Goal: Transaction & Acquisition: Purchase product/service

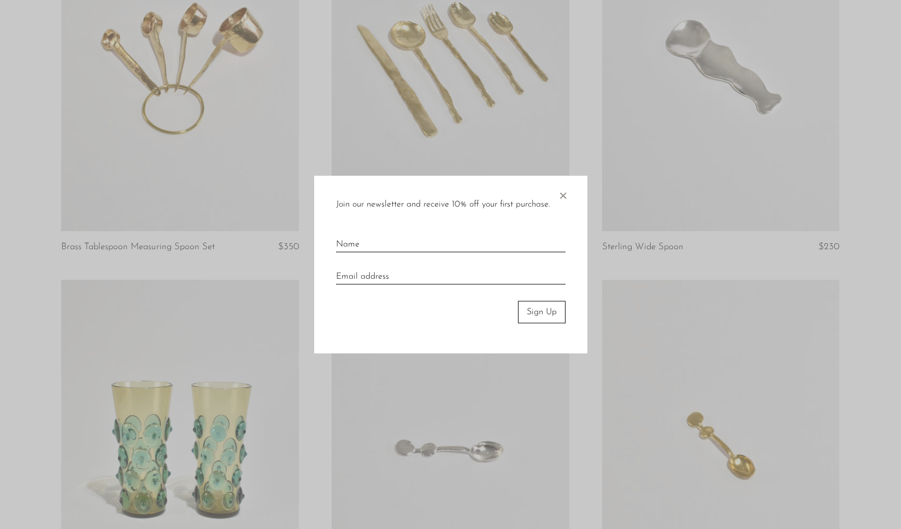
scroll to position [400, 0]
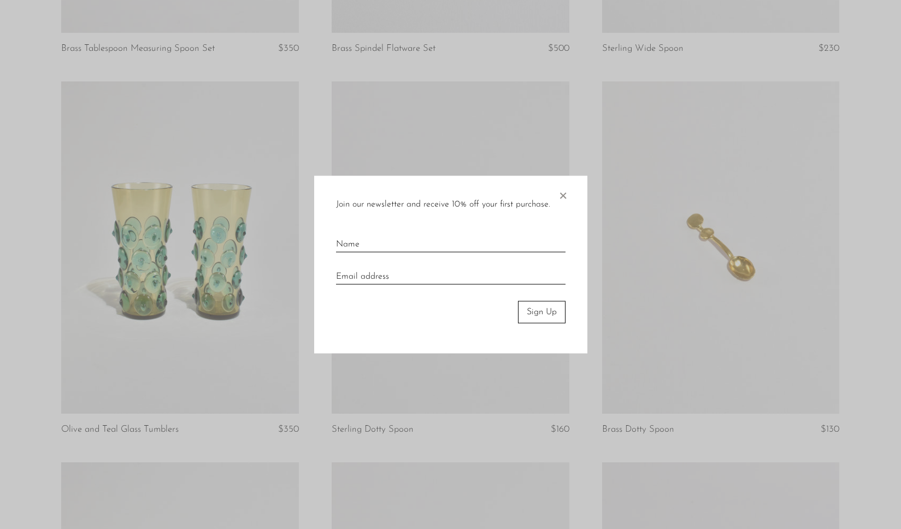
click at [563, 199] on span "×" at bounding box center [562, 193] width 11 height 35
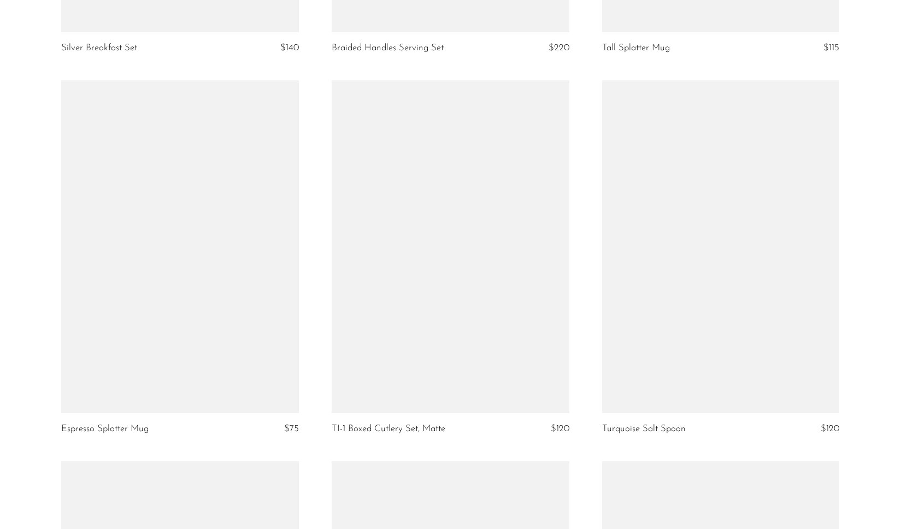
scroll to position [2327, 0]
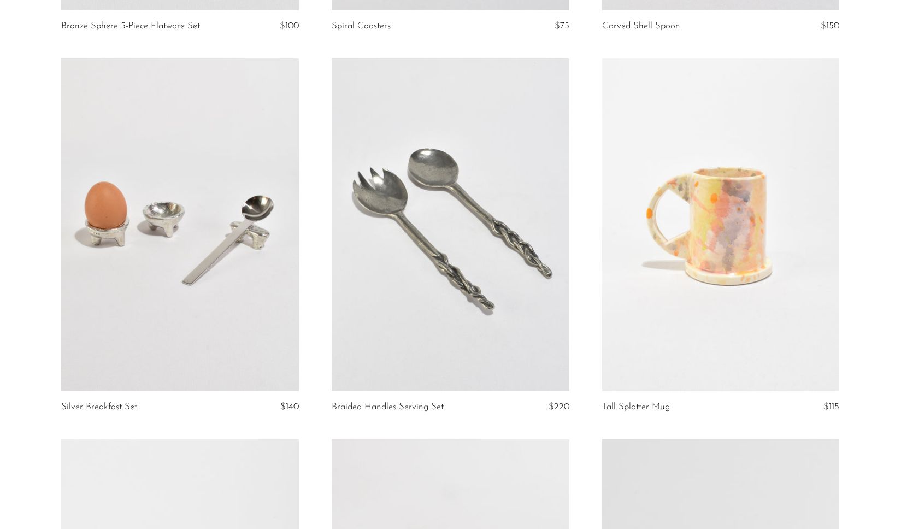
click at [736, 293] on link at bounding box center [721, 224] width 238 height 332
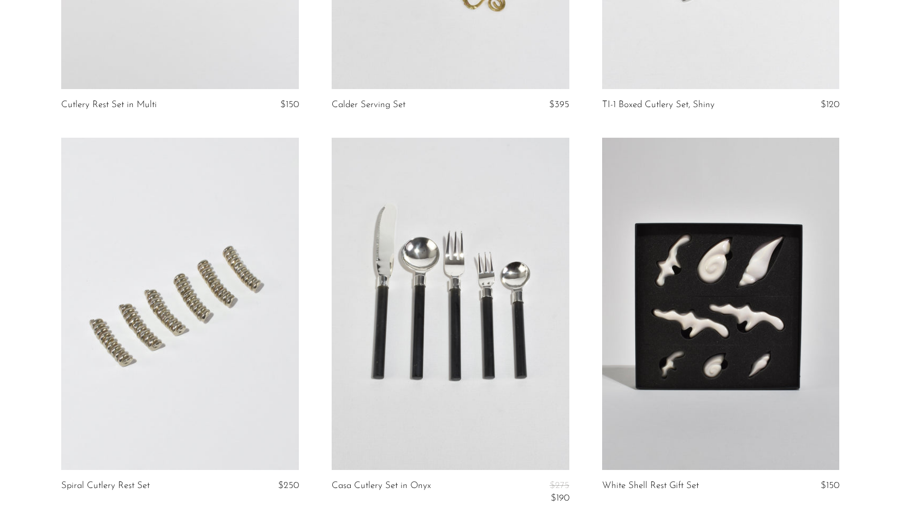
scroll to position [4399, 0]
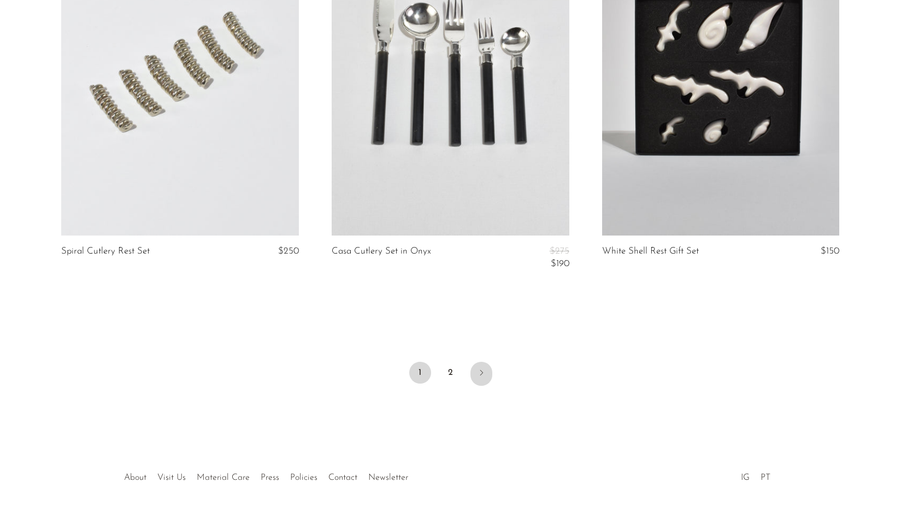
click at [481, 366] on link "Next" at bounding box center [482, 374] width 22 height 24
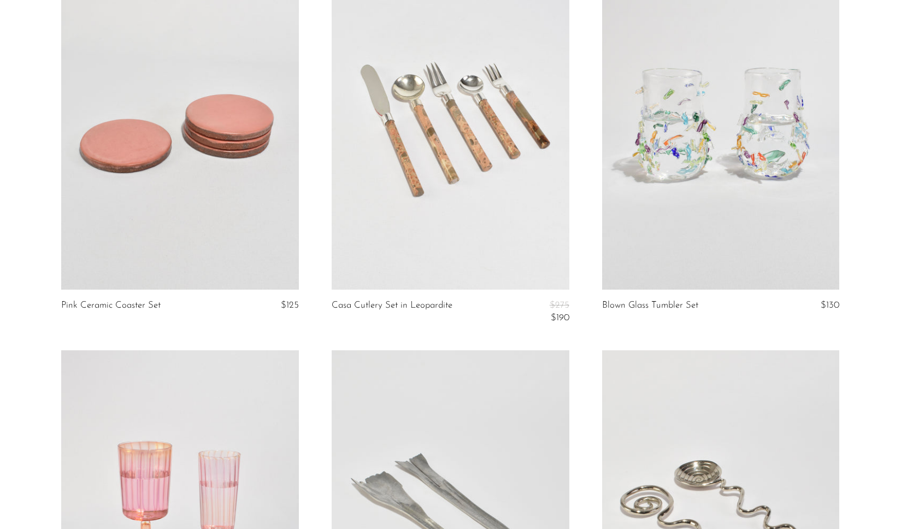
scroll to position [441, 0]
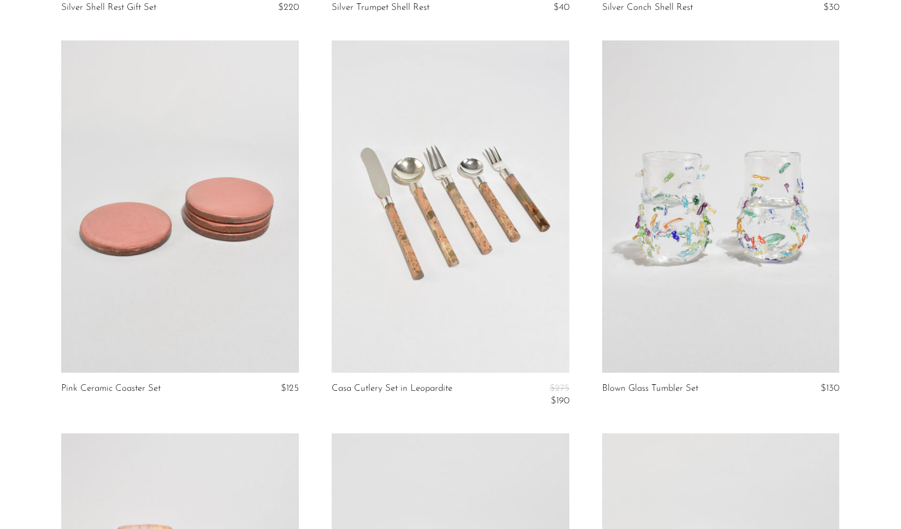
click at [413, 251] on link at bounding box center [451, 206] width 238 height 332
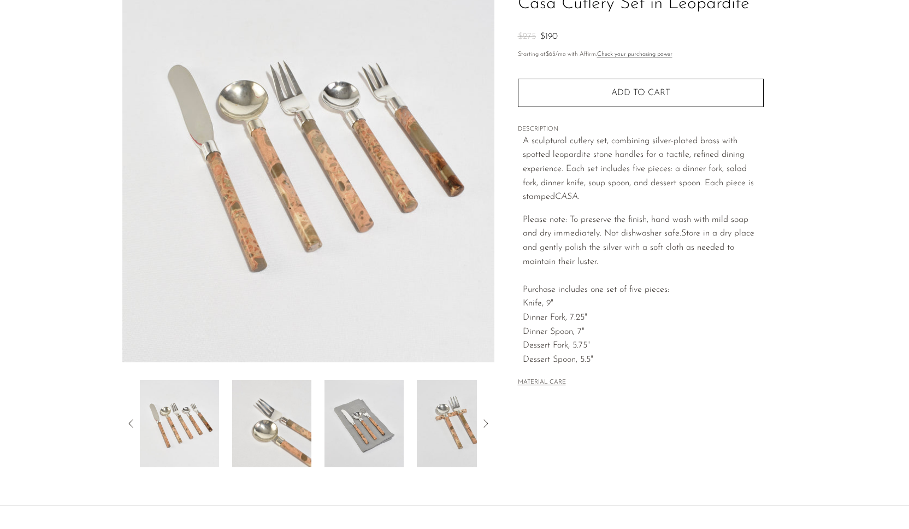
scroll to position [103, 0]
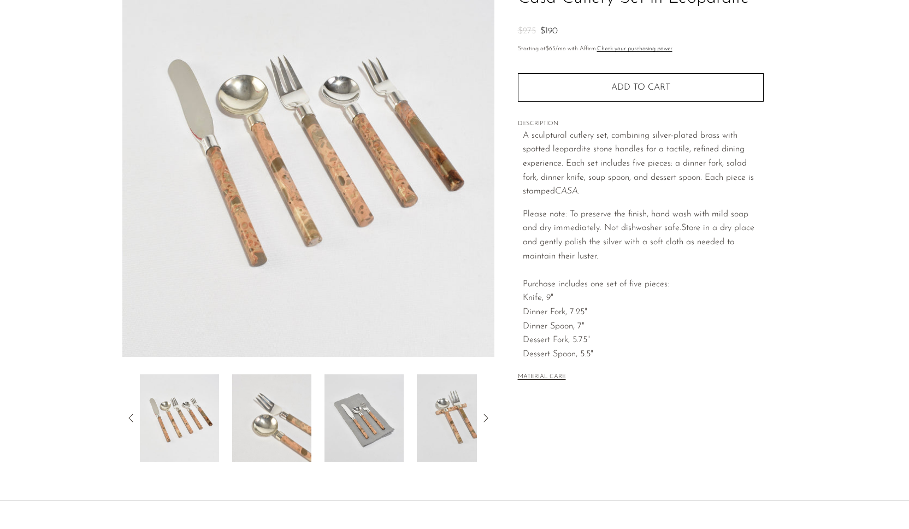
click at [480, 418] on icon at bounding box center [485, 418] width 13 height 13
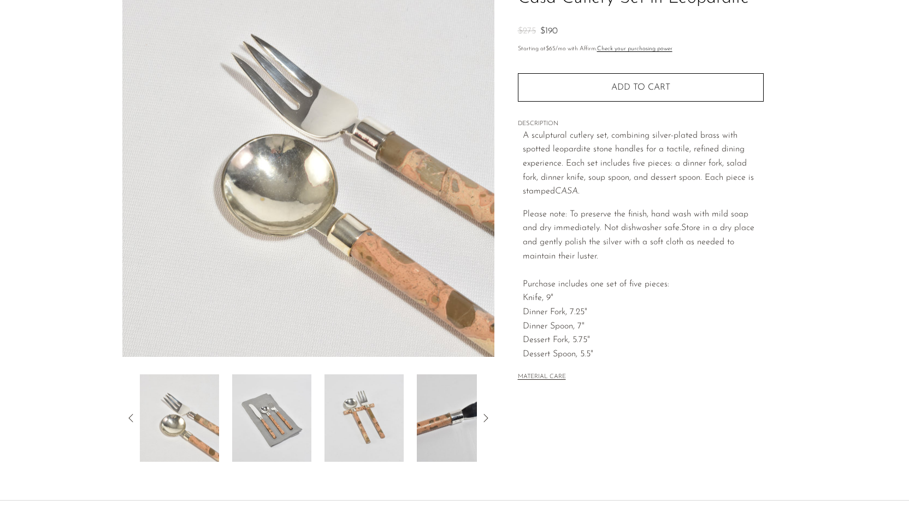
click at [480, 418] on icon at bounding box center [485, 418] width 13 height 13
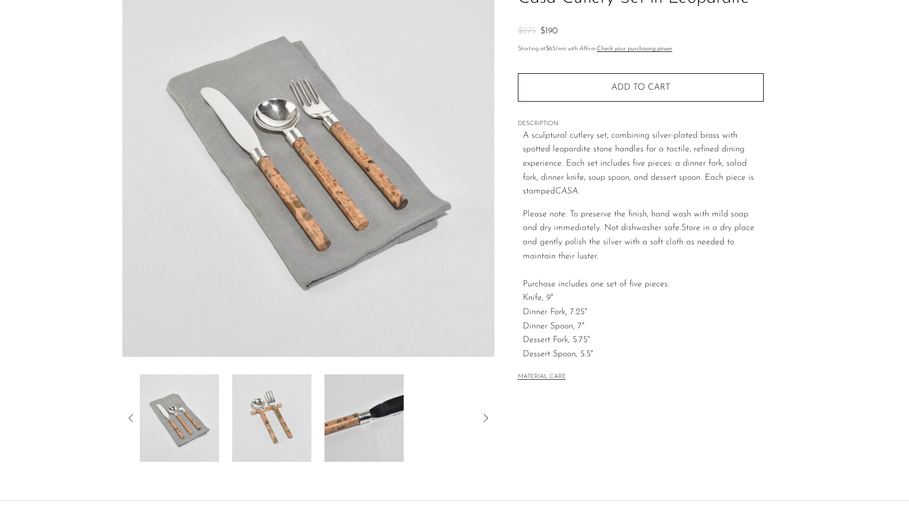
click at [480, 418] on icon at bounding box center [485, 418] width 13 height 13
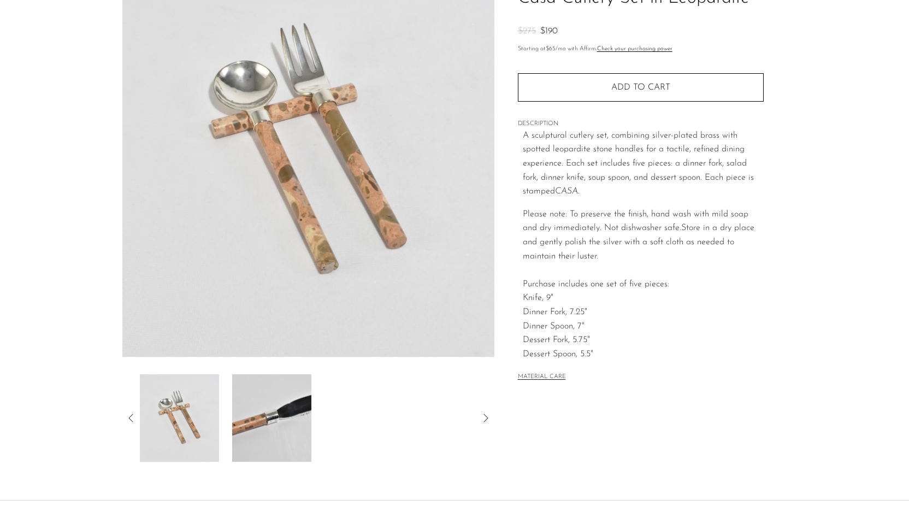
click at [480, 418] on icon at bounding box center [485, 418] width 13 height 13
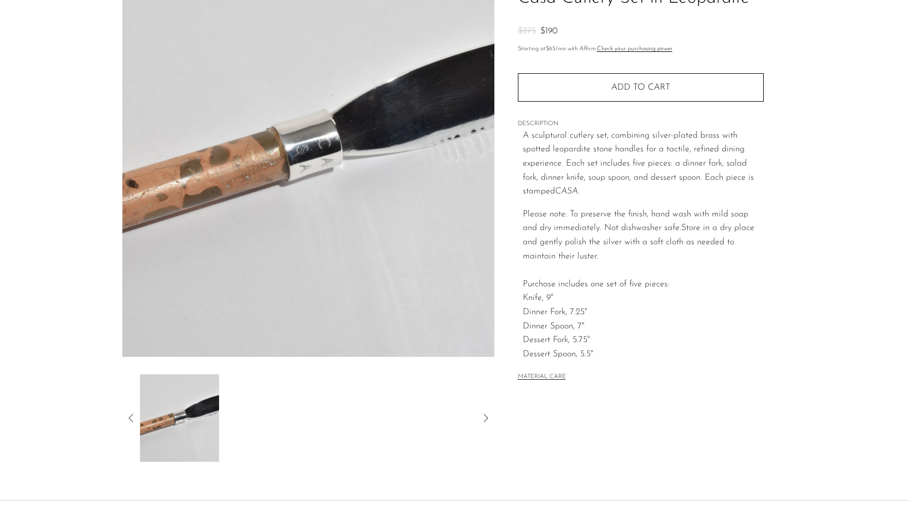
click at [480, 418] on icon at bounding box center [485, 418] width 13 height 13
click at [131, 414] on icon at bounding box center [131, 418] width 13 height 13
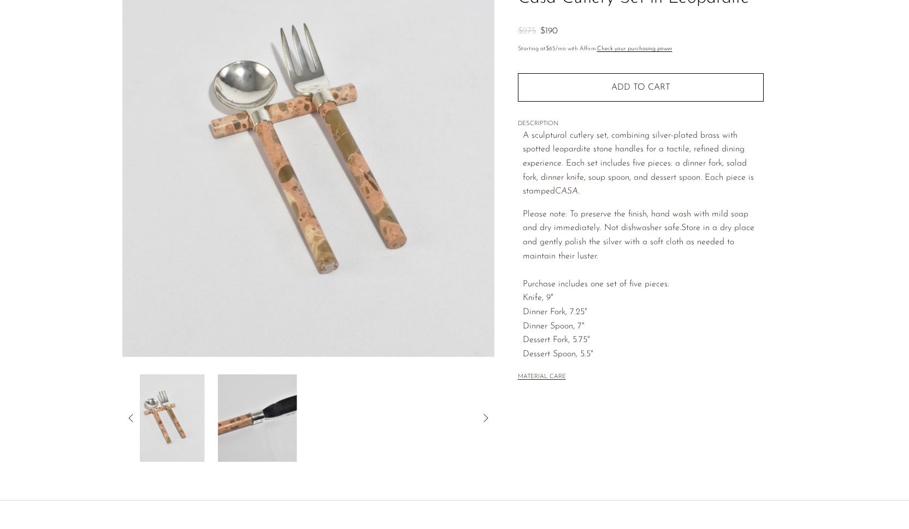
click at [131, 415] on icon at bounding box center [131, 418] width 13 height 13
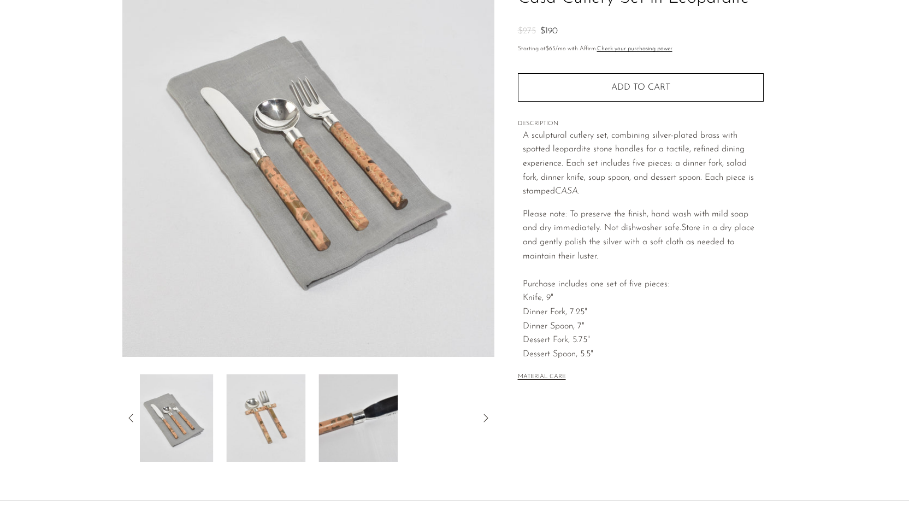
click at [132, 415] on icon at bounding box center [130, 418] width 4 height 8
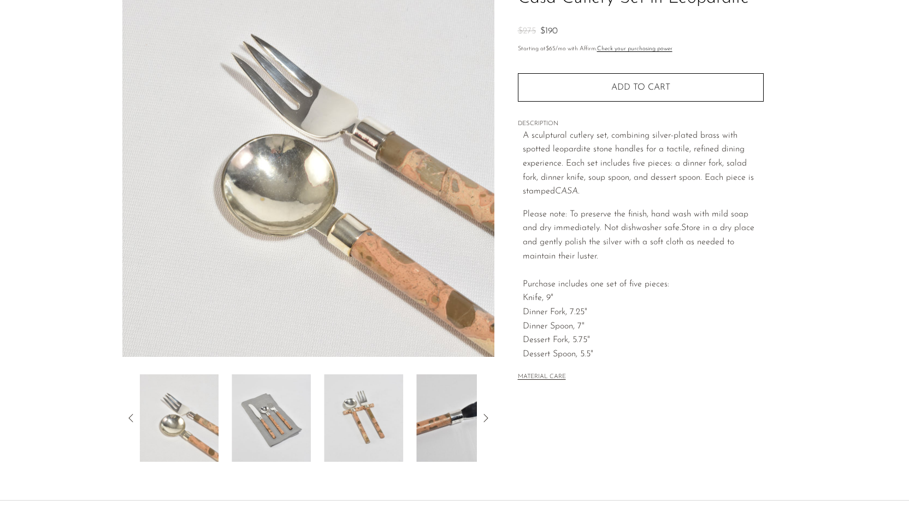
click at [132, 415] on icon at bounding box center [131, 418] width 13 height 13
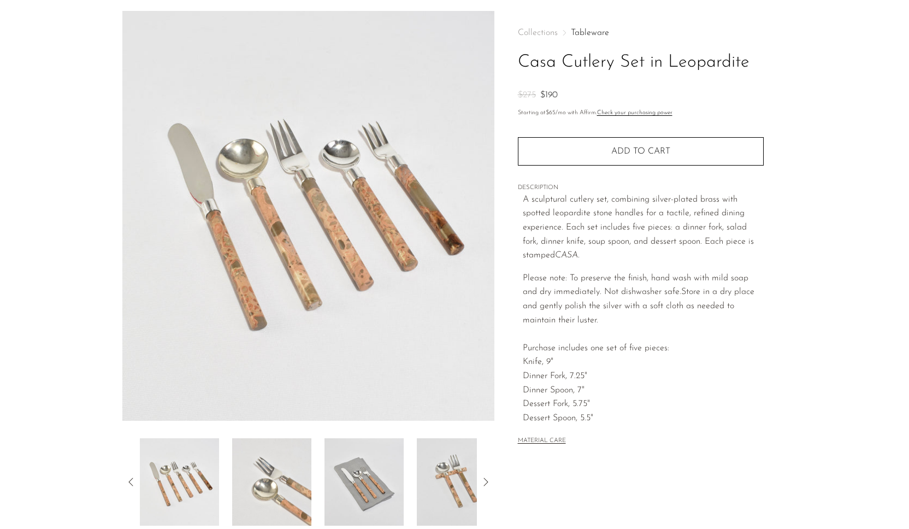
scroll to position [0, 0]
